Goal: Task Accomplishment & Management: Use online tool/utility

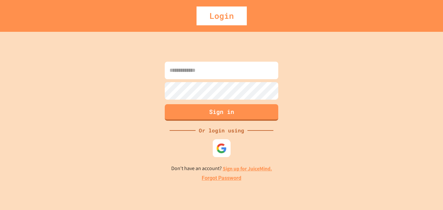
click at [219, 144] on img at bounding box center [222, 148] width 11 height 11
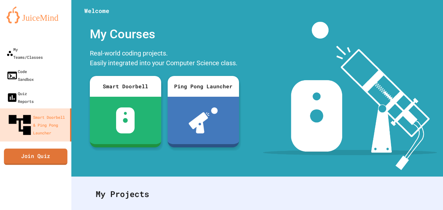
click at [49, 148] on link "Join Quiz" at bounding box center [36, 156] width 64 height 16
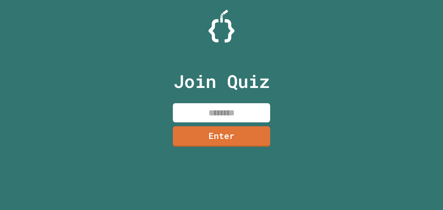
click at [214, 118] on input at bounding box center [221, 112] width 97 height 19
type input "********"
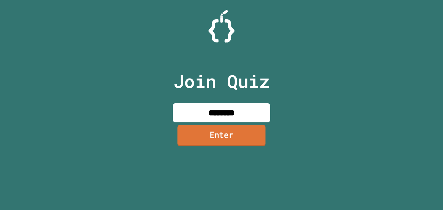
click at [226, 136] on link "Enter" at bounding box center [222, 135] width 88 height 21
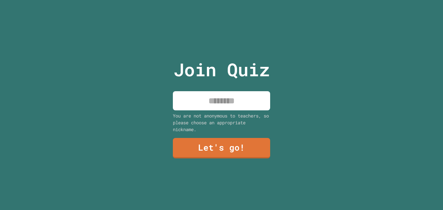
click at [226, 102] on input at bounding box center [221, 100] width 97 height 19
type input "*********"
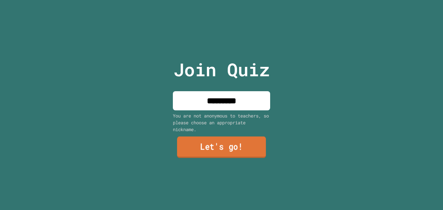
click at [220, 151] on link "Let's go!" at bounding box center [221, 147] width 89 height 21
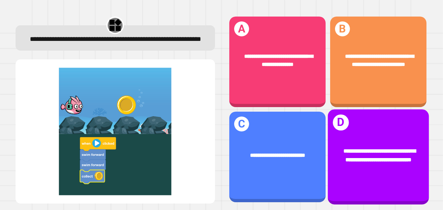
click at [391, 159] on div "**********" at bounding box center [379, 155] width 79 height 17
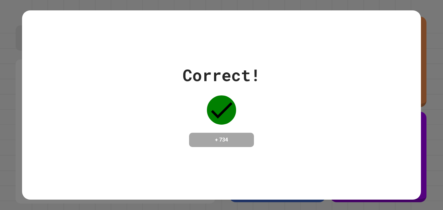
drag, startPoint x: 229, startPoint y: 101, endPoint x: 228, endPoint y: 106, distance: 5.7
click at [228, 106] on icon at bounding box center [221, 109] width 29 height 29
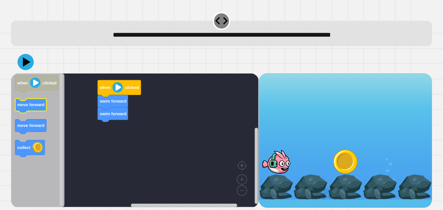
click at [31, 106] on text "move forward" at bounding box center [30, 104] width 27 height 5
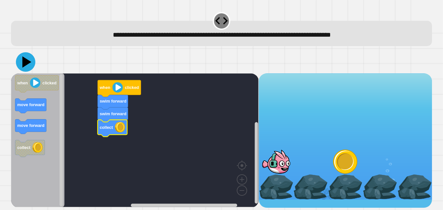
click at [29, 67] on icon at bounding box center [25, 61] width 19 height 19
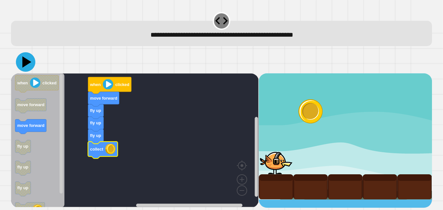
click at [23, 65] on icon at bounding box center [25, 61] width 19 height 19
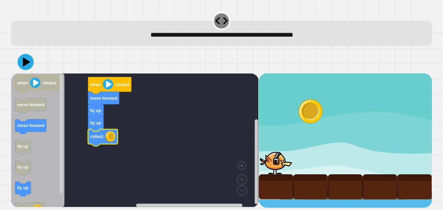
click at [21, 67] on icon at bounding box center [26, 62] width 16 height 16
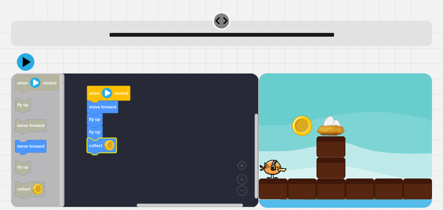
click at [26, 65] on icon at bounding box center [27, 62] width 8 height 10
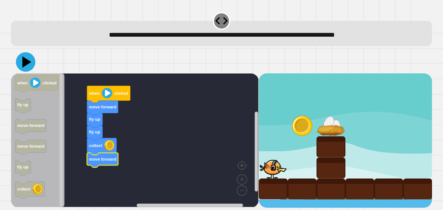
click at [21, 62] on icon at bounding box center [25, 61] width 19 height 19
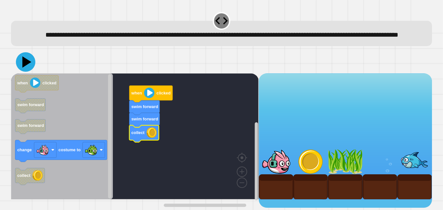
click at [27, 68] on icon at bounding box center [26, 61] width 9 height 11
click at [22, 71] on icon at bounding box center [25, 61] width 19 height 19
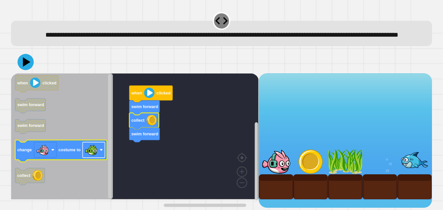
click at [96, 156] on image "Blockly Workspace" at bounding box center [91, 149] width 13 height 13
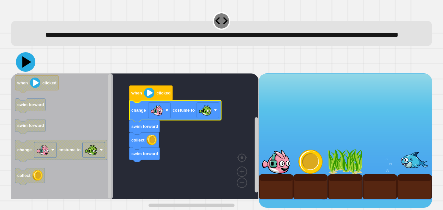
click at [22, 72] on icon at bounding box center [25, 61] width 19 height 19
click at [153, 116] on image "Blockly Workspace" at bounding box center [157, 110] width 13 height 13
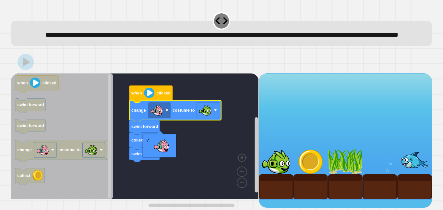
click at [192, 149] on rect "Blockly Workspace" at bounding box center [135, 136] width 248 height 126
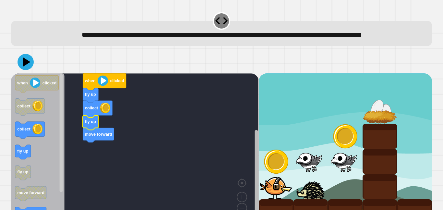
click at [256, 180] on rect "Blockly Workspace" at bounding box center [256, 177] width 3 height 95
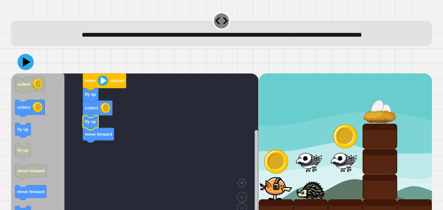
click at [60, 196] on rect "Blockly Workspace" at bounding box center [61, 150] width 3 height 118
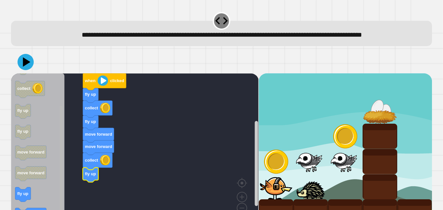
click at [61, 182] on rect "Blockly Workspace" at bounding box center [61, 165] width 3 height 118
click at [61, 191] on rect "Blockly Workspace" at bounding box center [61, 165] width 3 height 118
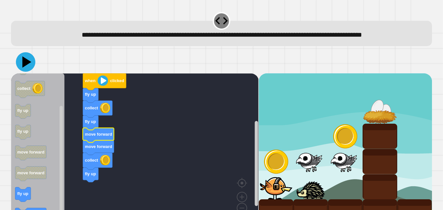
click at [24, 68] on icon at bounding box center [26, 61] width 9 height 11
click at [60, 139] on rect "Blockly Workspace" at bounding box center [61, 165] width 3 height 118
click at [60, 180] on rect "Blockly Workspace" at bounding box center [61, 165] width 3 height 118
click at [49, 166] on icon "Blockly Workspace" at bounding box center [38, 148] width 54 height 151
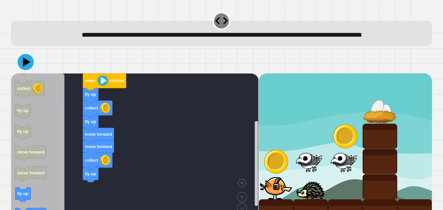
click at [62, 171] on rect "Blockly Workspace" at bounding box center [61, 165] width 3 height 118
click at [73, 109] on div "fly up collect fly up move forward move forward collect fly up when clicked whe…" at bounding box center [135, 148] width 248 height 151
click at [61, 140] on rect "Blockly Workspace" at bounding box center [61, 165] width 3 height 118
click at [56, 185] on div "fly up collect fly up move forward move forward collect fly up when clicked whe…" at bounding box center [135, 148] width 248 height 151
click at [62, 174] on rect "Blockly Workspace" at bounding box center [61, 165] width 3 height 118
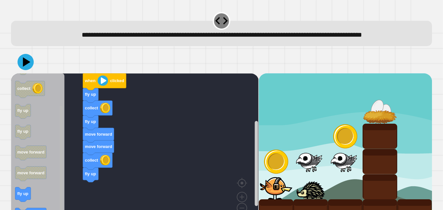
click at [62, 181] on g "Blockly Workspace" at bounding box center [61, 149] width 5 height 150
click at [64, 173] on icon "Blockly Workspace" at bounding box center [38, 148] width 54 height 151
click at [65, 164] on div "fly up collect fly up move forward move forward collect fly up when clicked whe…" at bounding box center [135, 148] width 248 height 151
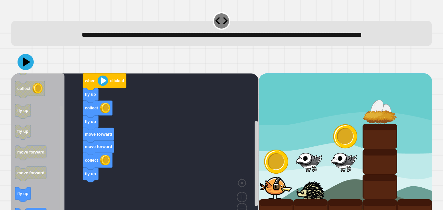
click at [56, 178] on div "fly up collect fly up move forward move forward collect fly up when clicked whe…" at bounding box center [135, 148] width 248 height 151
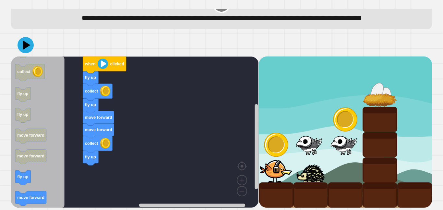
scroll to position [28, 0]
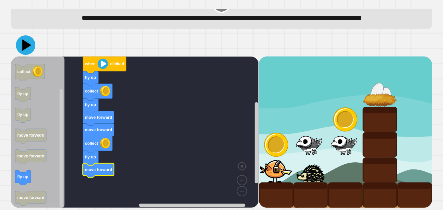
click at [28, 44] on icon at bounding box center [26, 45] width 9 height 11
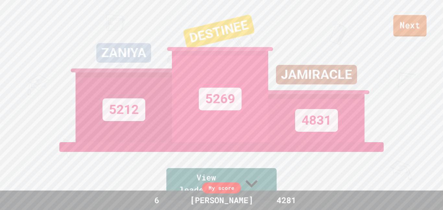
click at [400, 29] on link "Next" at bounding box center [410, 25] width 33 height 21
